Goal: Information Seeking & Learning: Learn about a topic

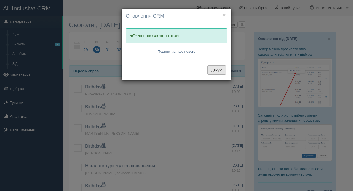
click at [216, 70] on button "Дякую" at bounding box center [216, 70] width 18 height 9
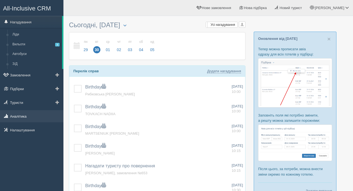
click at [20, 115] on link "Аналітика" at bounding box center [31, 116] width 63 height 12
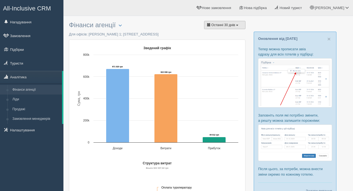
click at [226, 28] on button "Останні 30 днів" at bounding box center [224, 25] width 41 height 8
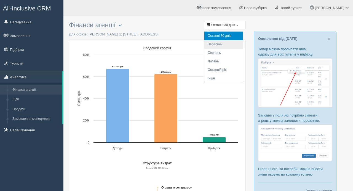
click at [216, 45] on li "Вересень" at bounding box center [223, 44] width 39 height 9
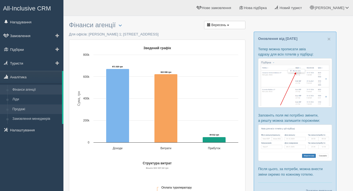
click at [22, 108] on link "Продажі" at bounding box center [36, 110] width 52 height 10
